Goal: Transaction & Acquisition: Purchase product/service

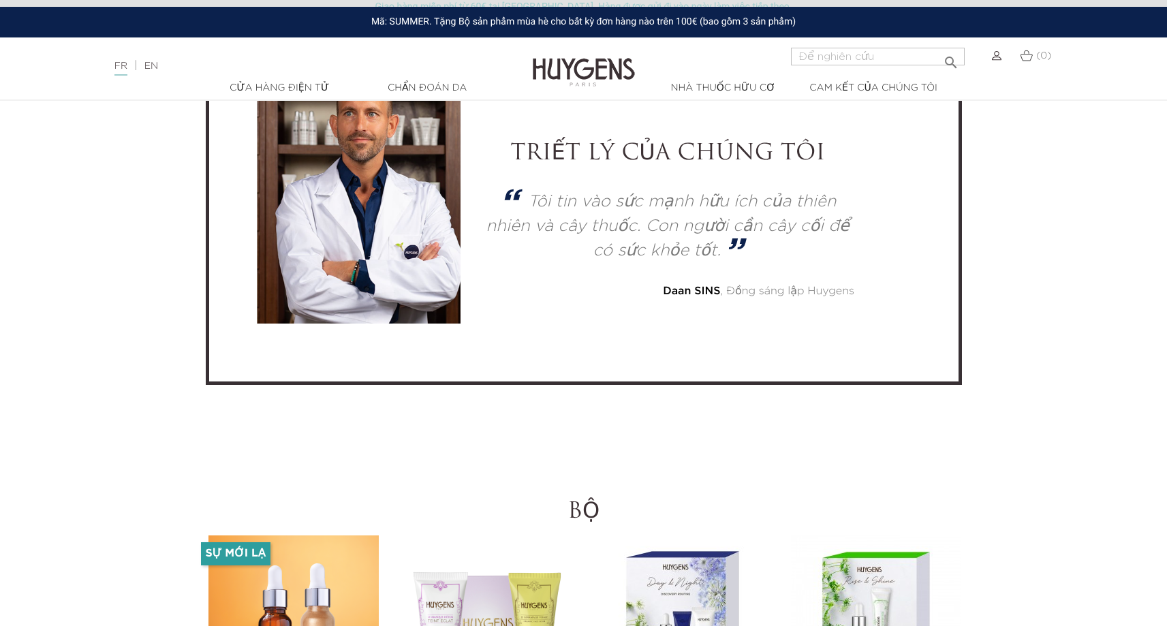
scroll to position [3815, 0]
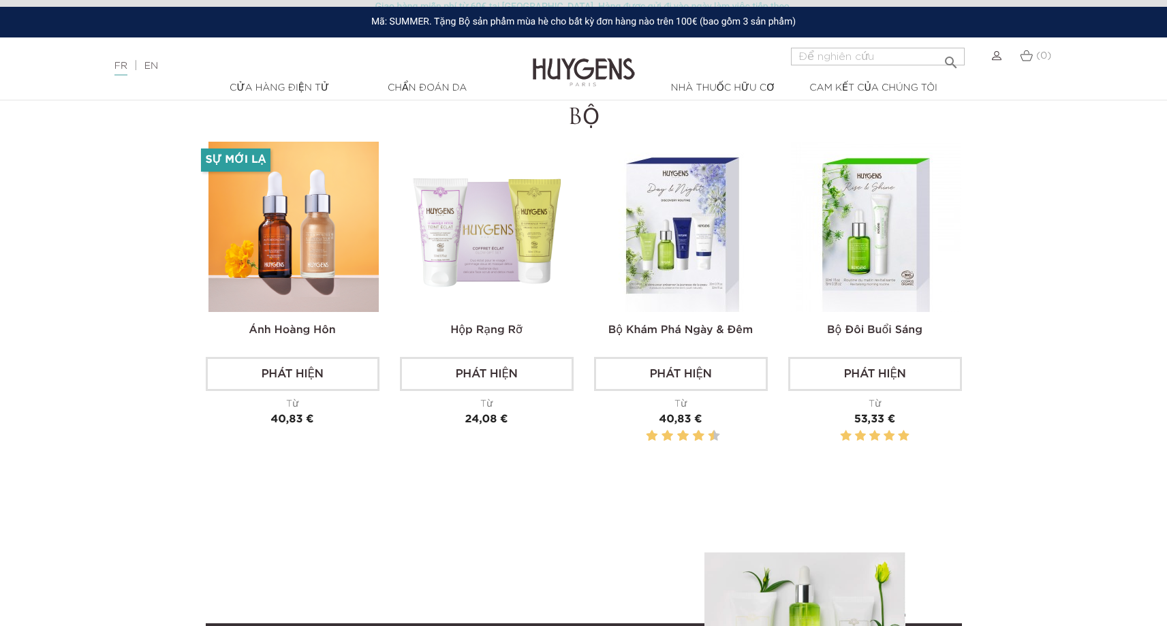
click at [154, 350] on section "BỘ Ánh hoàng hôn Phát hiện Từ Giá 40,83 € Sự mới lạ" at bounding box center [583, 300] width 1167 height 388
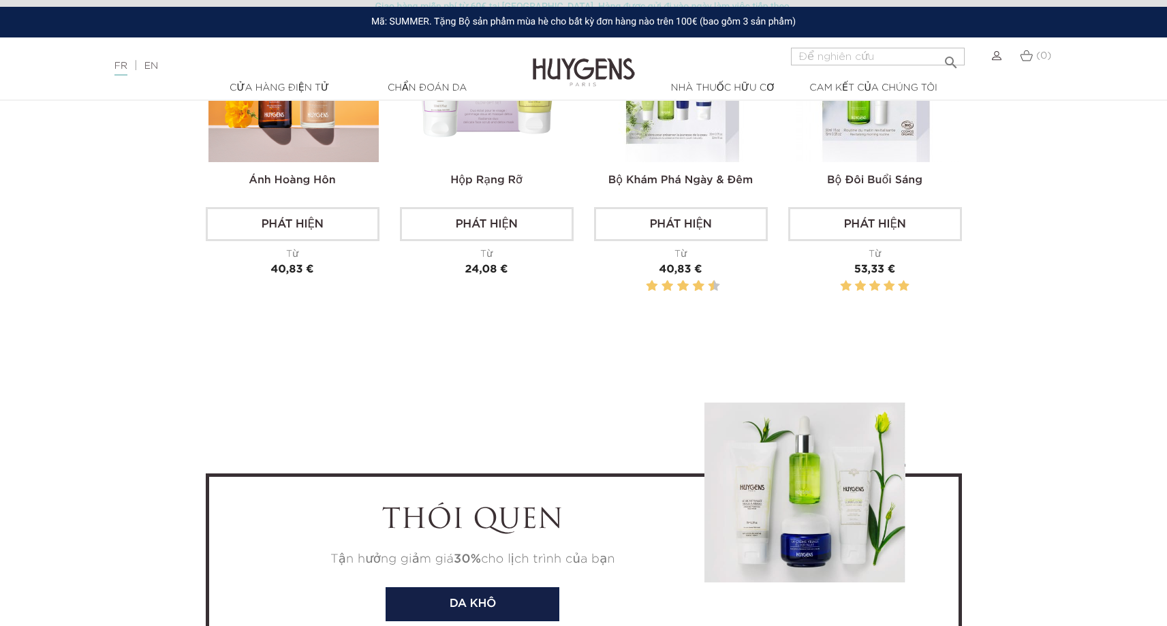
scroll to position [4292, 0]
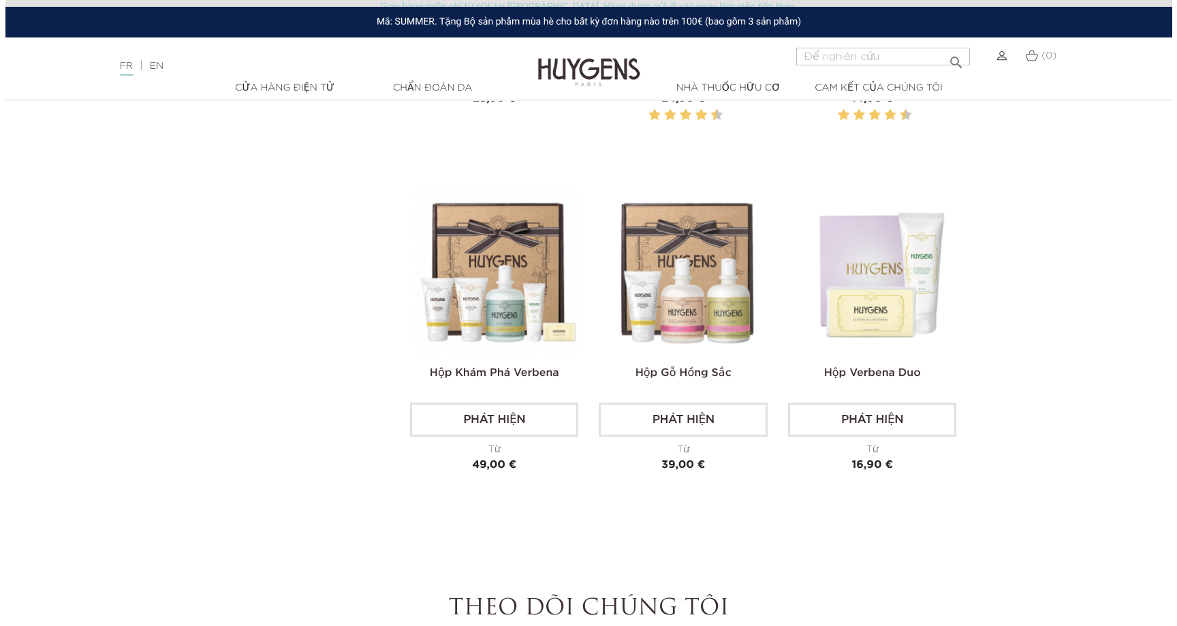
scroll to position [749, 0]
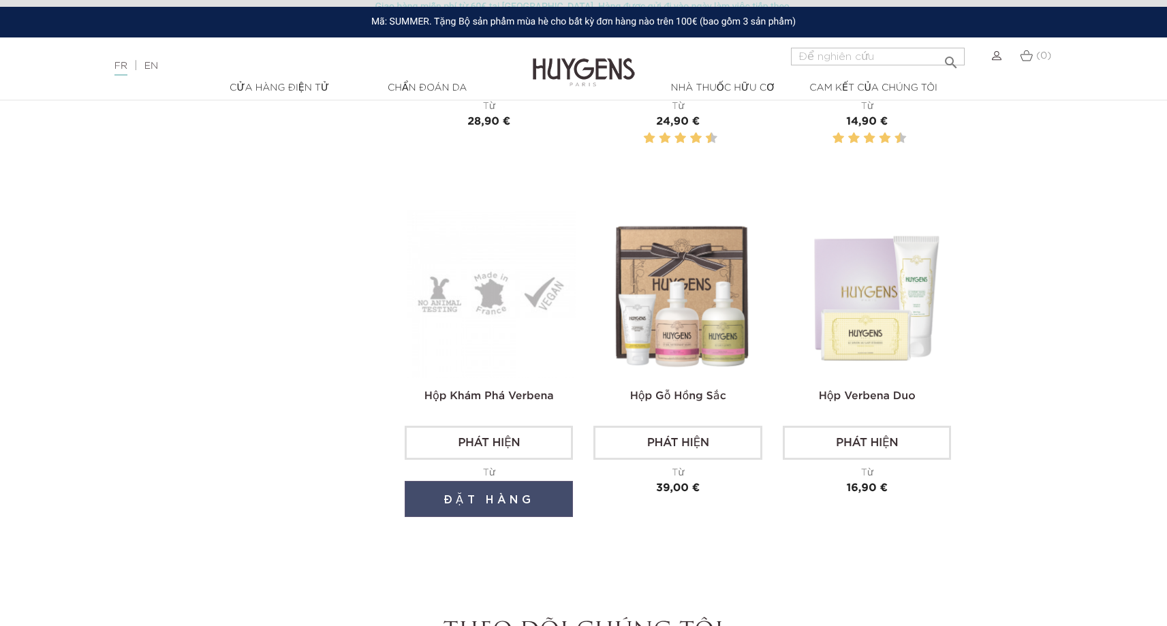
drag, startPoint x: 502, startPoint y: 494, endPoint x: 520, endPoint y: 481, distance: 22.5
click at [502, 494] on button "Đặt hàng" at bounding box center [489, 499] width 168 height 36
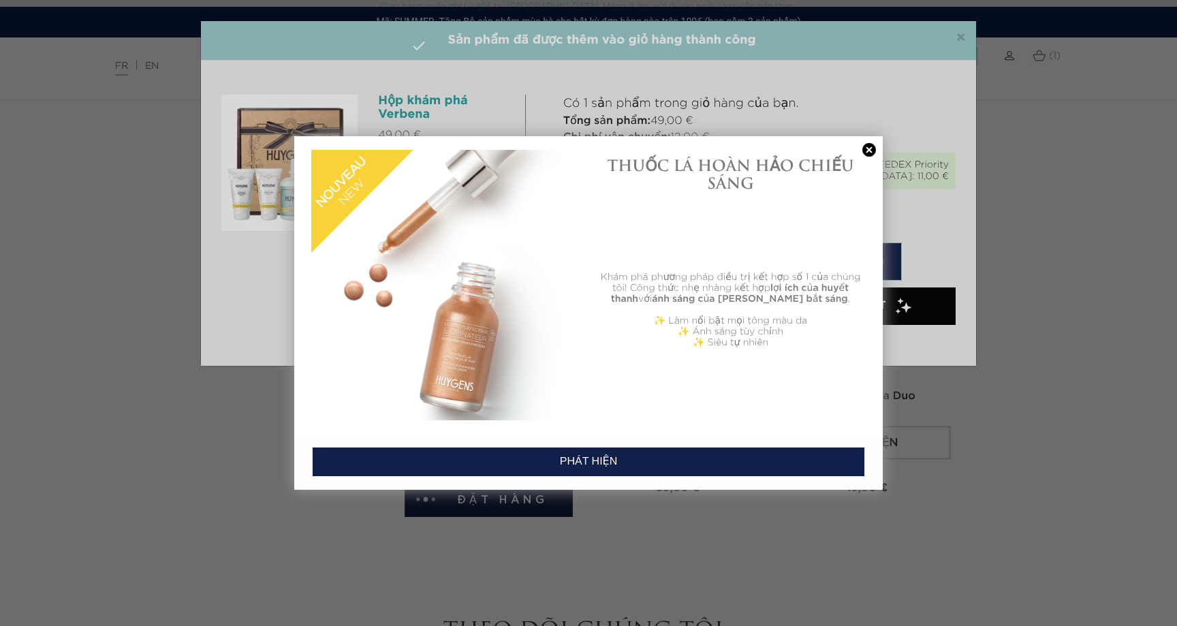
drag, startPoint x: 864, startPoint y: 148, endPoint x: 819, endPoint y: 275, distance: 135.3
click at [864, 148] on link at bounding box center [869, 150] width 19 height 14
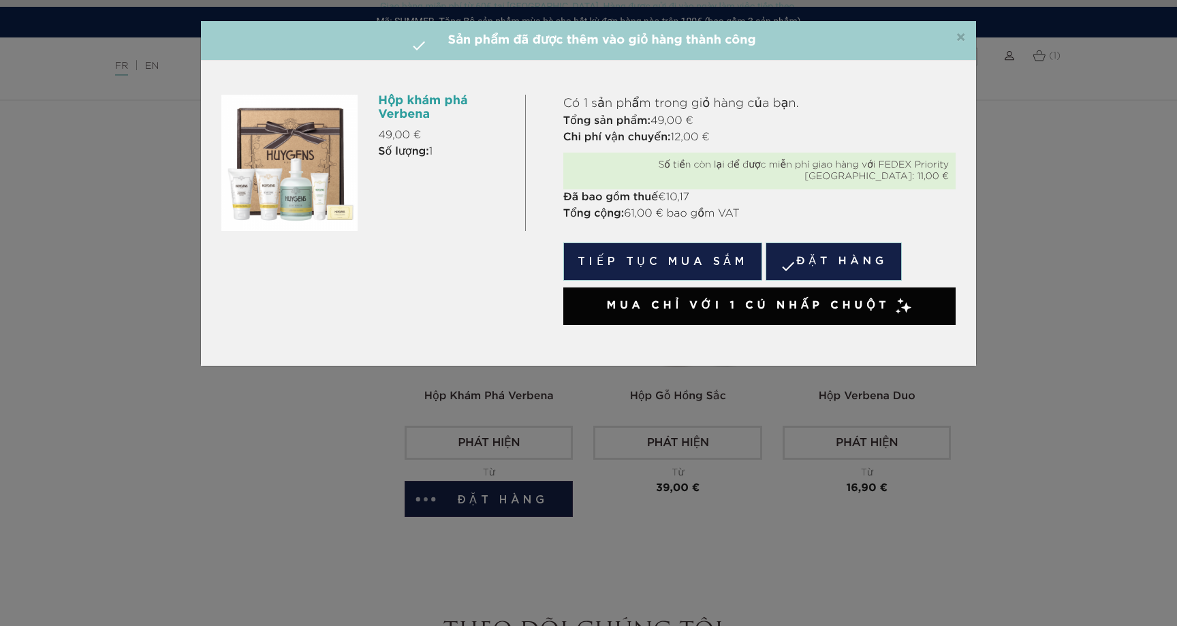
click at [707, 300] on font "Mua chỉ với 1 cú nhấp chuột" at bounding box center [747, 305] width 283 height 11
